Goal: Go to known website: Access a specific website the user already knows

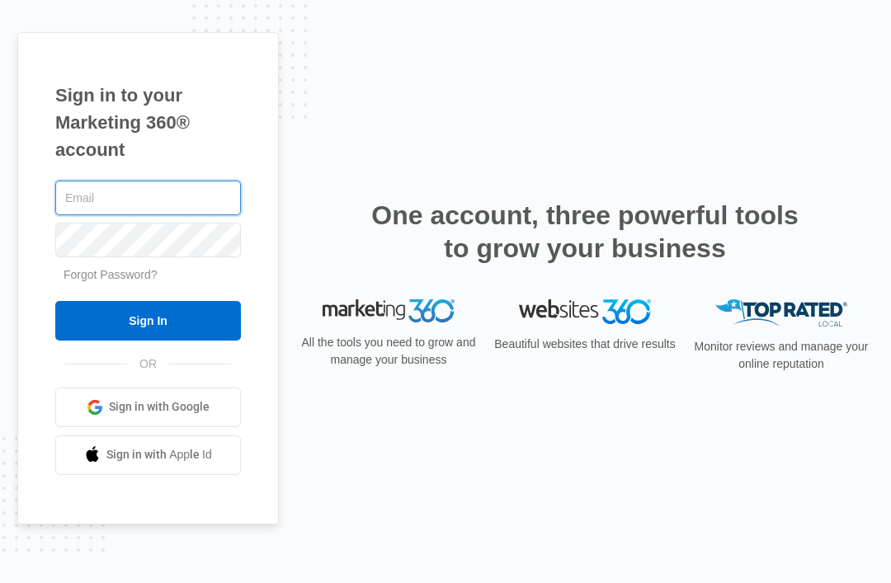
click at [192, 215] on input "text" at bounding box center [148, 198] width 186 height 35
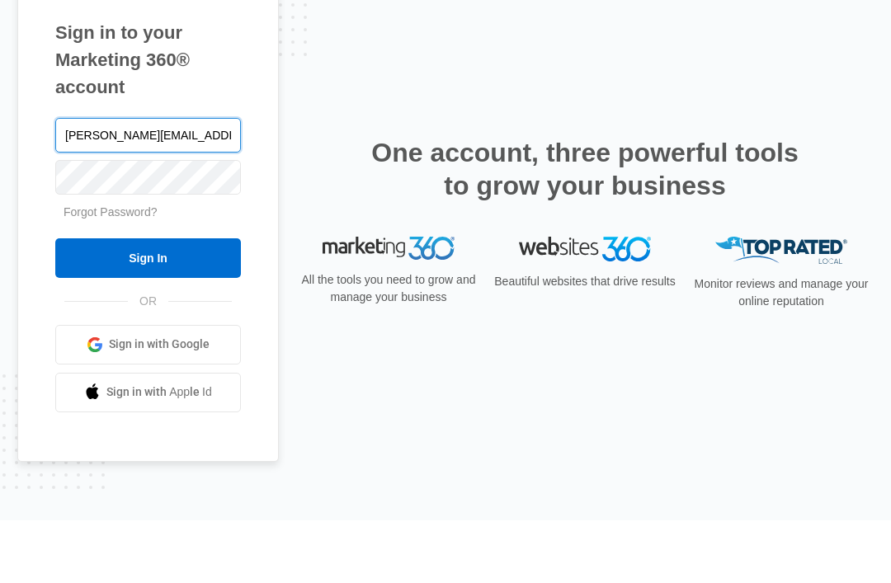
type input "Kesha.ct@theclothoption.org"
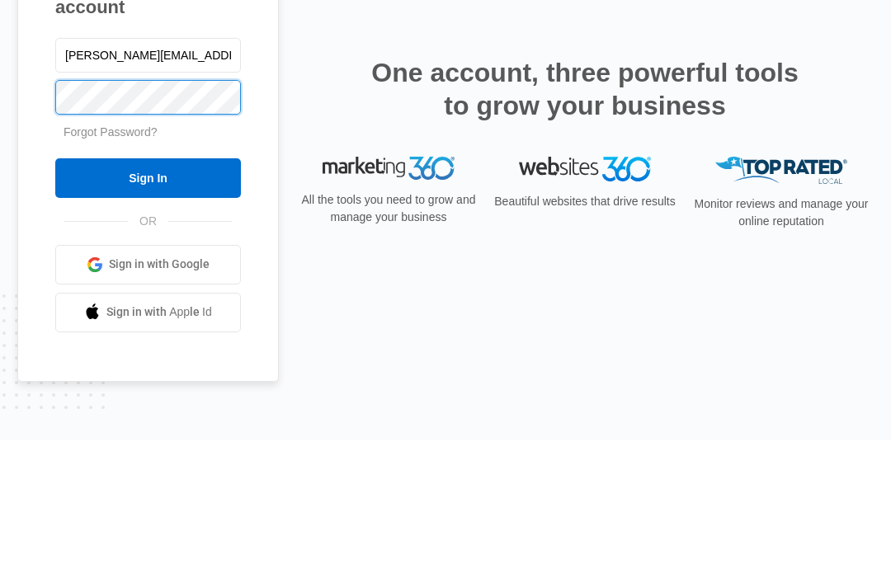
click at [148, 301] on input "Sign In" at bounding box center [148, 321] width 186 height 40
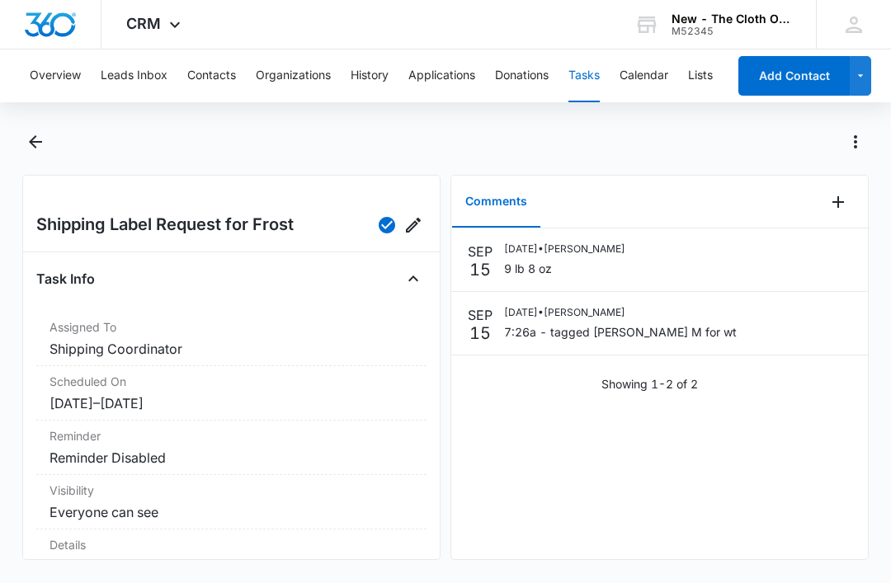
click at [591, 97] on button "Tasks" at bounding box center [583, 75] width 31 height 53
